Goal: Transaction & Acquisition: Purchase product/service

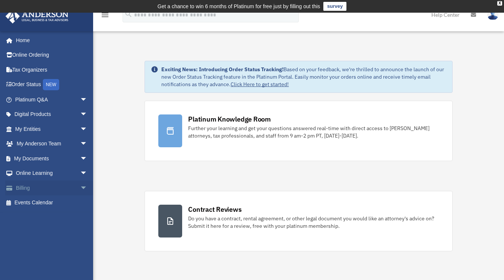
click at [30, 184] on link "Billing arrow_drop_down" at bounding box center [51, 187] width 93 height 15
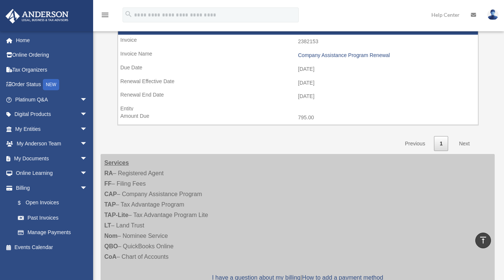
scroll to position [484, 0]
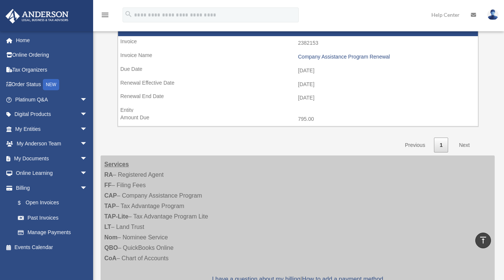
click at [472, 150] on link "Next" at bounding box center [464, 144] width 22 height 15
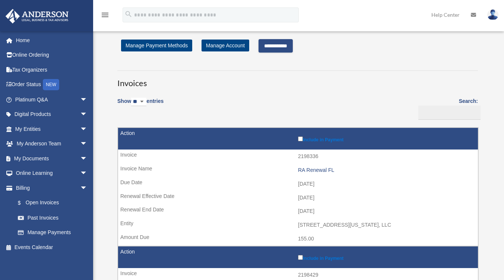
scroll to position [0, 0]
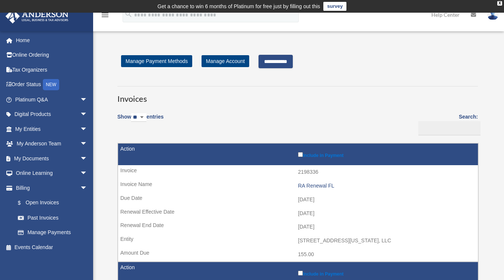
click at [285, 63] on input "**********" at bounding box center [275, 61] width 34 height 13
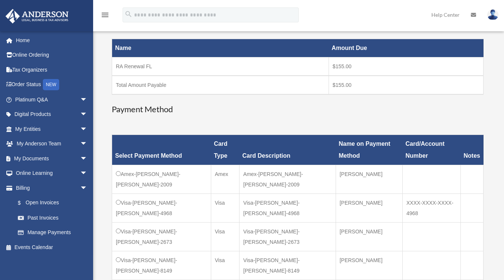
scroll to position [127, 0]
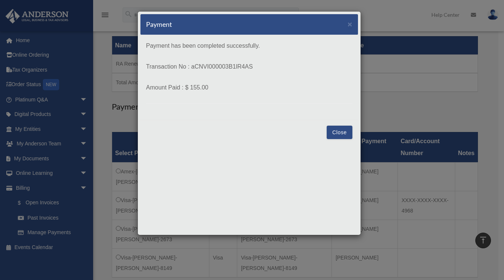
click at [339, 133] on button "Close" at bounding box center [339, 131] width 26 height 13
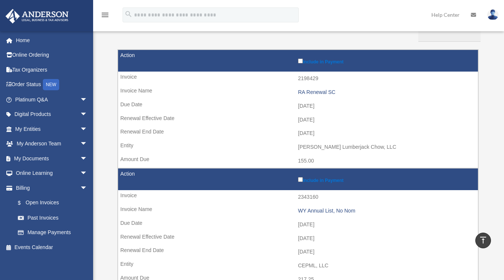
scroll to position [93, 0]
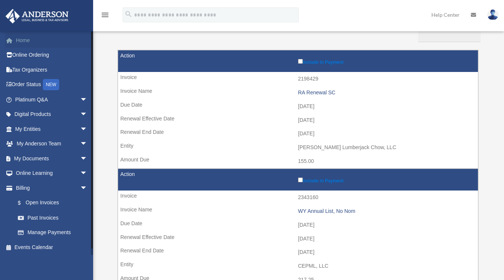
click at [29, 39] on link "Home" at bounding box center [51, 40] width 93 height 15
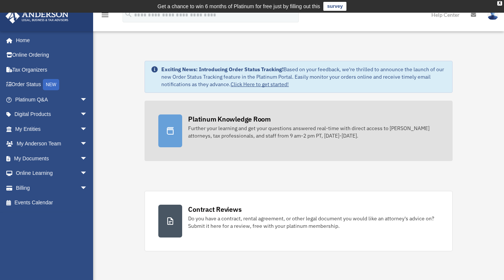
click at [167, 122] on div at bounding box center [170, 130] width 24 height 33
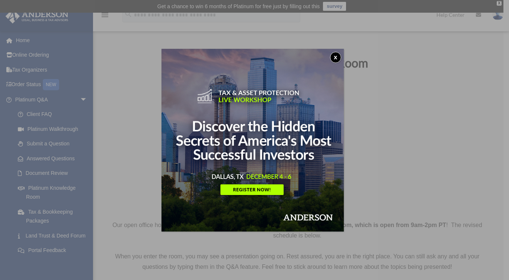
click at [338, 61] on button "x" at bounding box center [335, 57] width 11 height 11
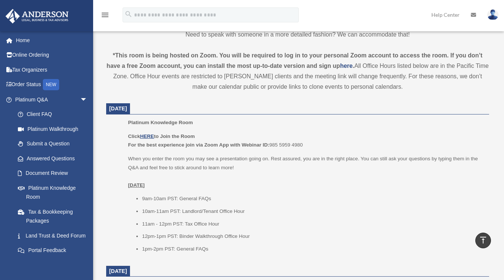
scroll to position [256, 0]
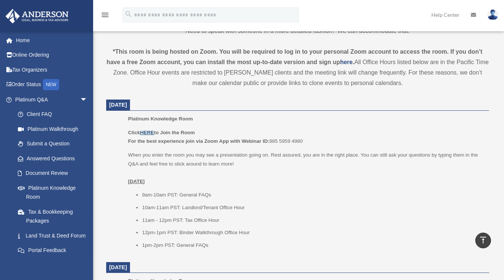
click at [150, 131] on u "HERE" at bounding box center [147, 133] width 14 height 6
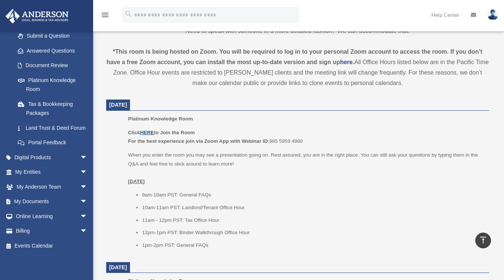
scroll to position [116, 0]
click at [35, 232] on link "Billing arrow_drop_down" at bounding box center [51, 230] width 93 height 15
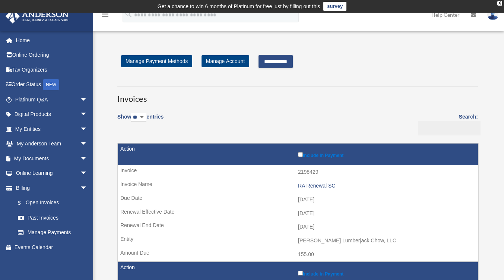
click at [285, 61] on input "**********" at bounding box center [275, 61] width 34 height 13
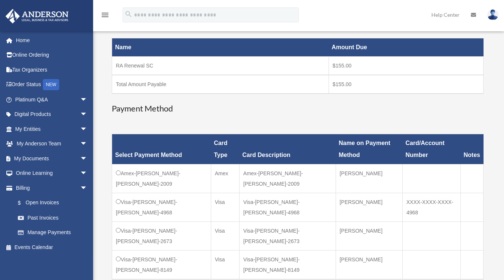
scroll to position [125, 0]
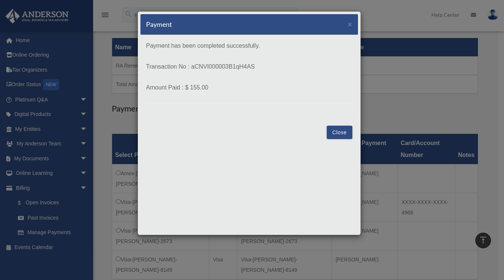
click at [336, 131] on button "Close" at bounding box center [339, 131] width 26 height 13
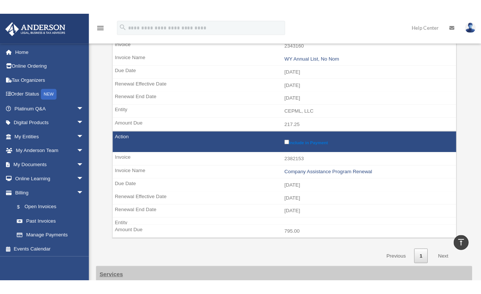
scroll to position [137, 0]
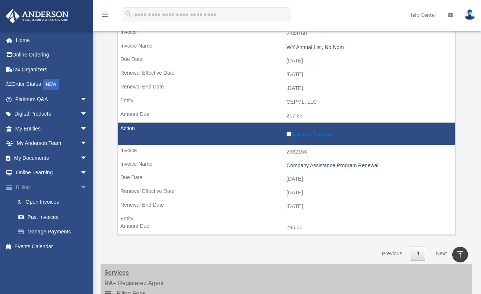
click at [80, 184] on span "arrow_drop_down" at bounding box center [87, 187] width 15 height 15
